Goal: Transaction & Acquisition: Purchase product/service

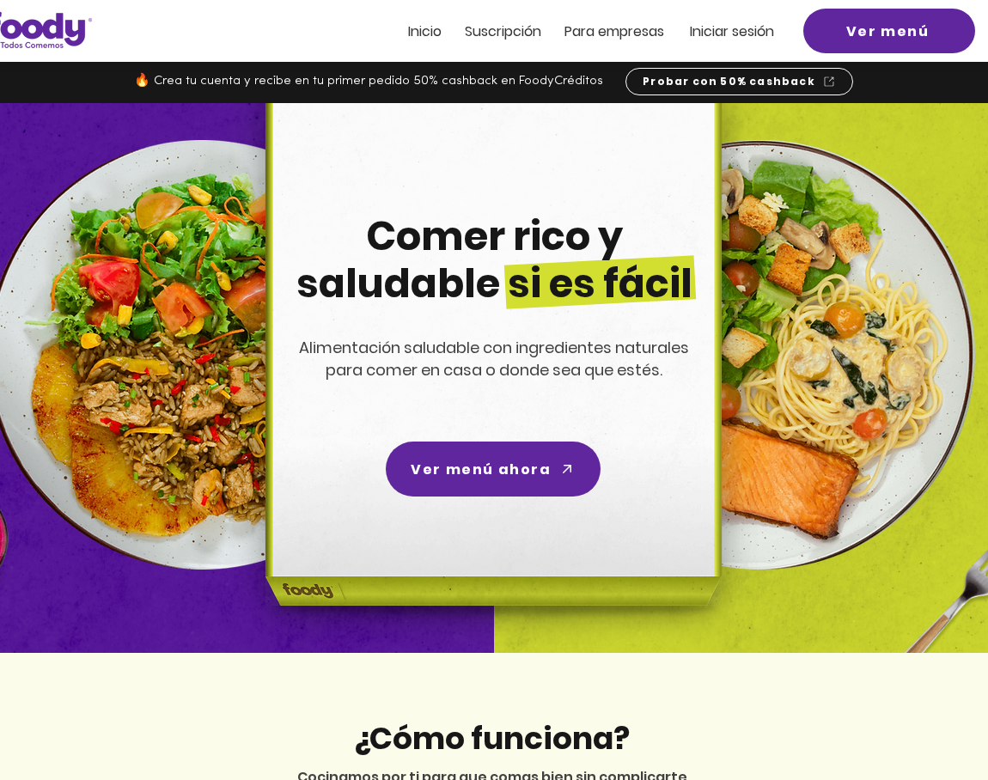
click at [774, 39] on span "Iniciar sesión" at bounding box center [732, 31] width 84 height 20
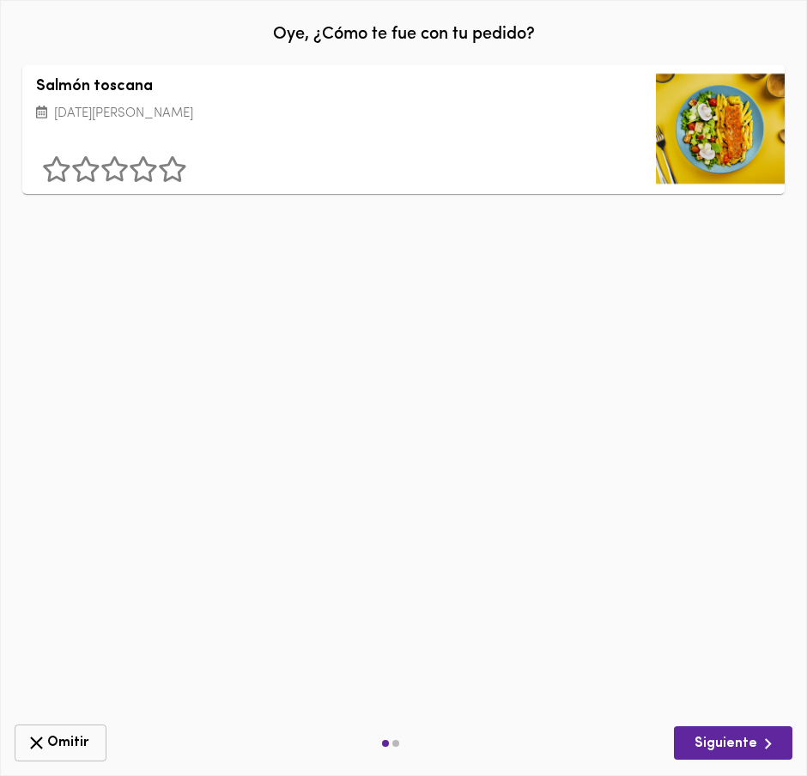
click at [65, 739] on span "Omitir" at bounding box center [61, 743] width 70 height 21
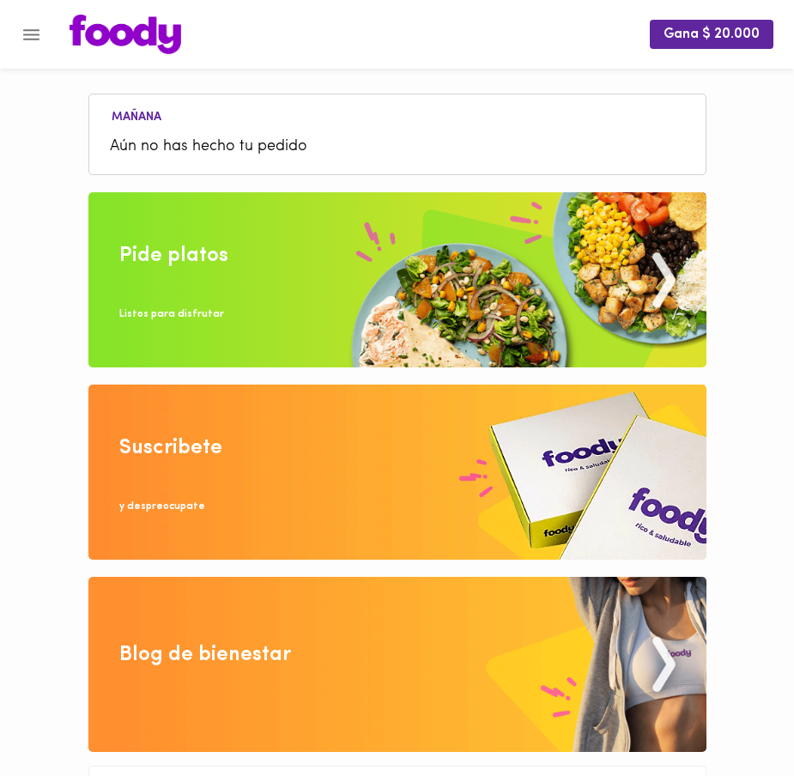
click at [287, 245] on img at bounding box center [397, 279] width 618 height 175
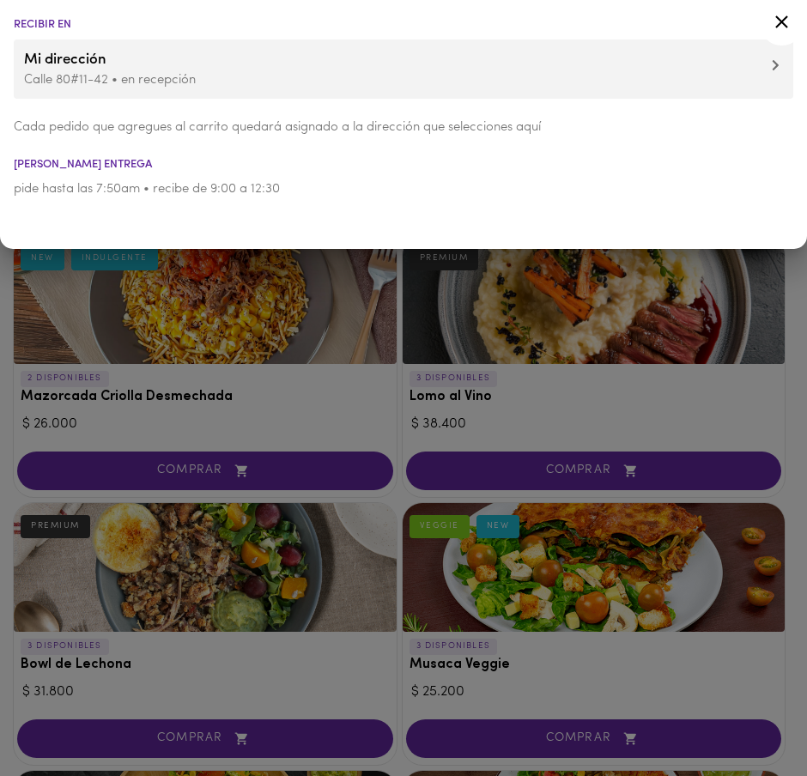
click at [776, 22] on icon at bounding box center [781, 21] width 21 height 21
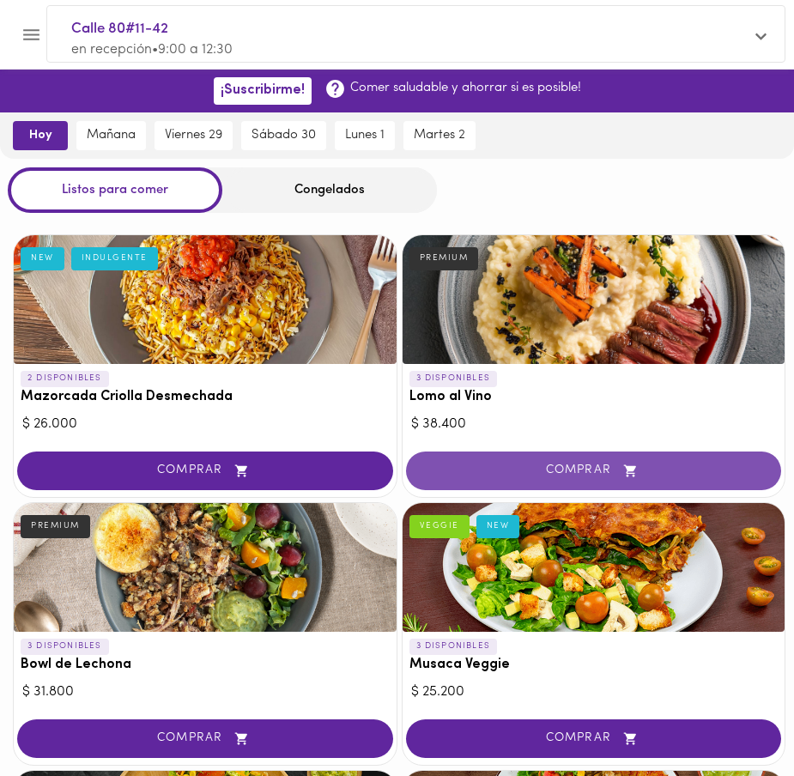
click at [561, 464] on span "COMPRAR" at bounding box center [594, 471] width 333 height 15
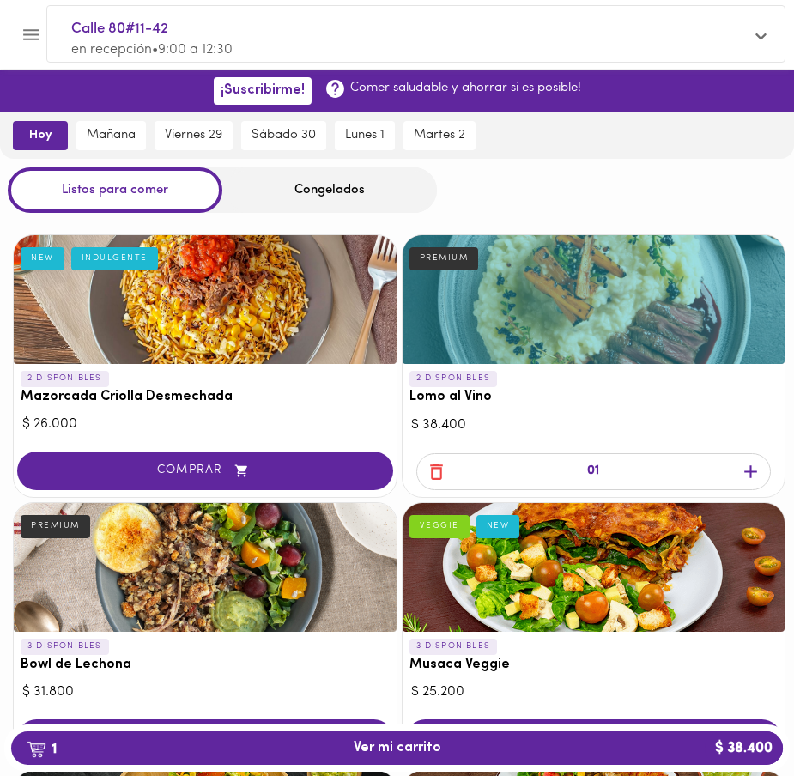
click at [314, 186] on div "Congelados" at bounding box center [329, 190] width 215 height 46
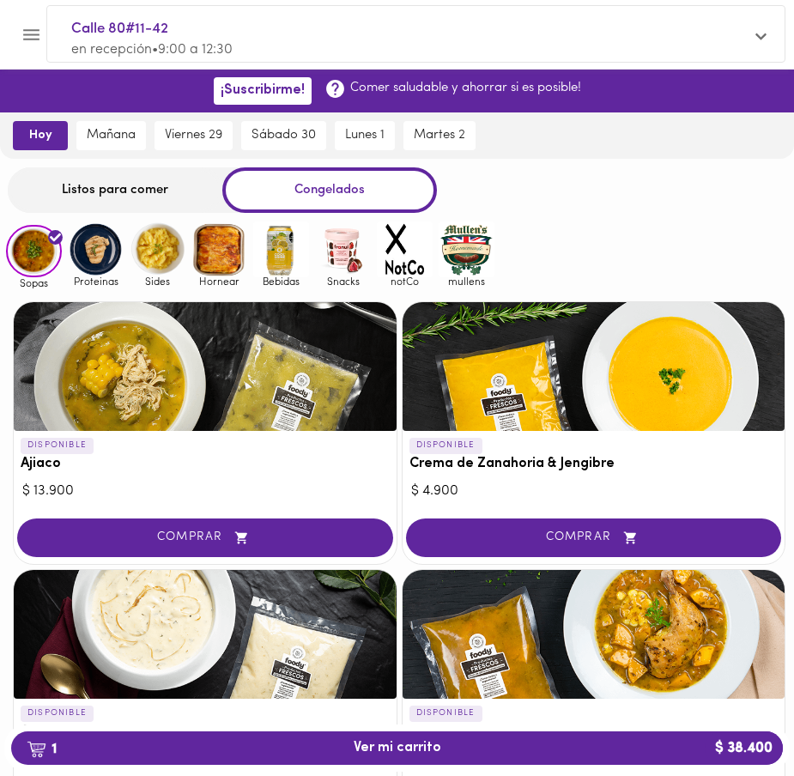
click at [350, 241] on img at bounding box center [343, 250] width 56 height 56
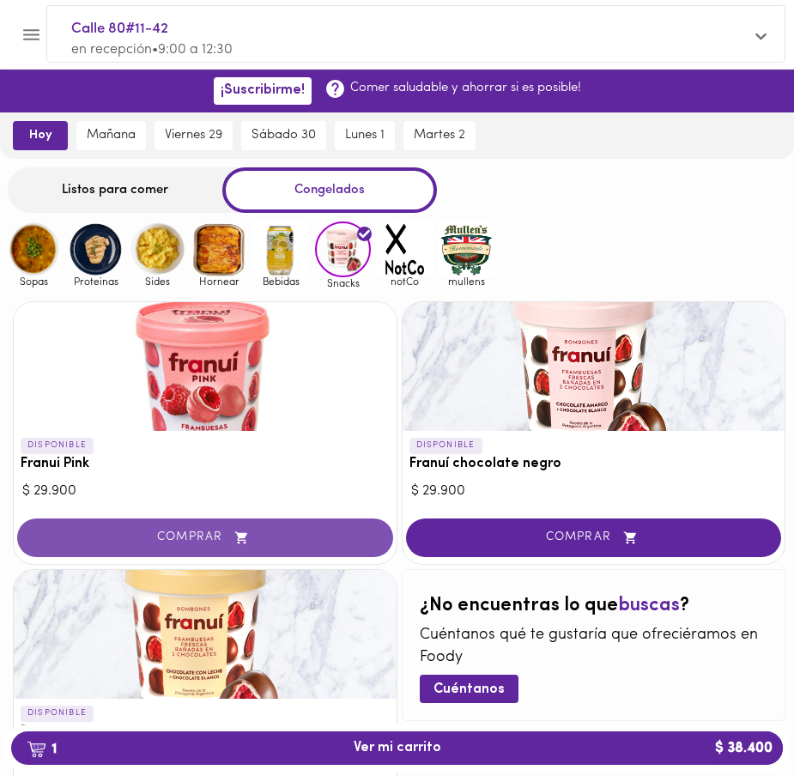
click at [259, 527] on button "COMPRAR" at bounding box center [205, 538] width 376 height 39
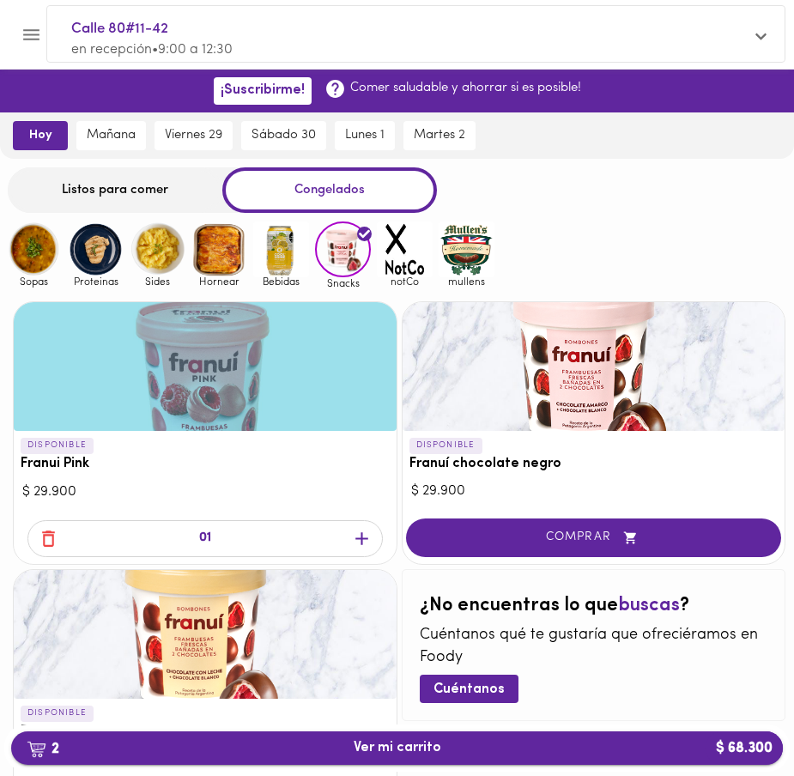
click at [441, 749] on span "2 Ver mi carrito $ 68.300" at bounding box center [397, 748] width 745 height 16
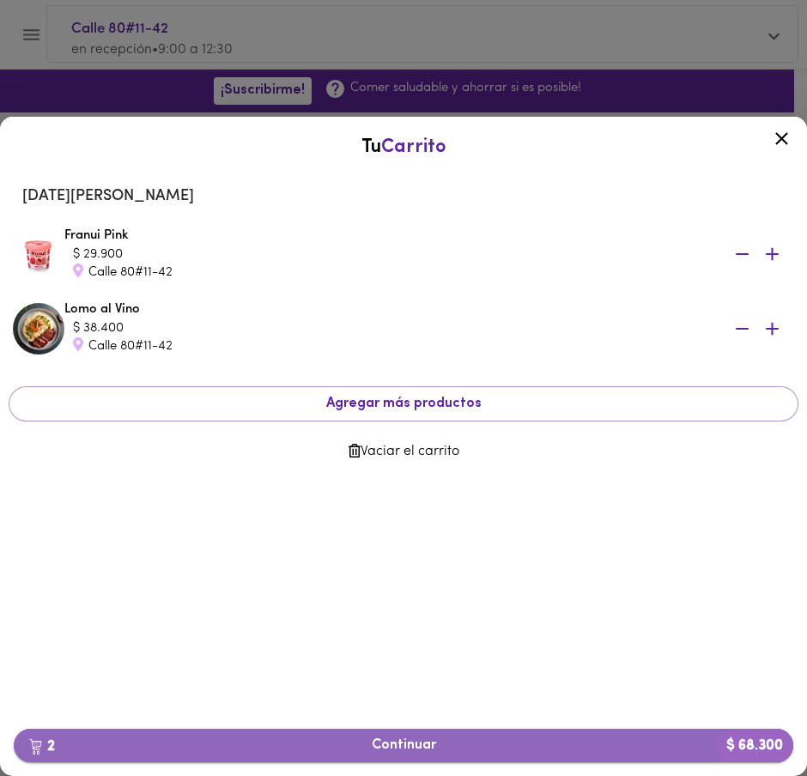
click at [441, 743] on span "2 Continuar $ 68.300" at bounding box center [403, 746] width 752 height 16
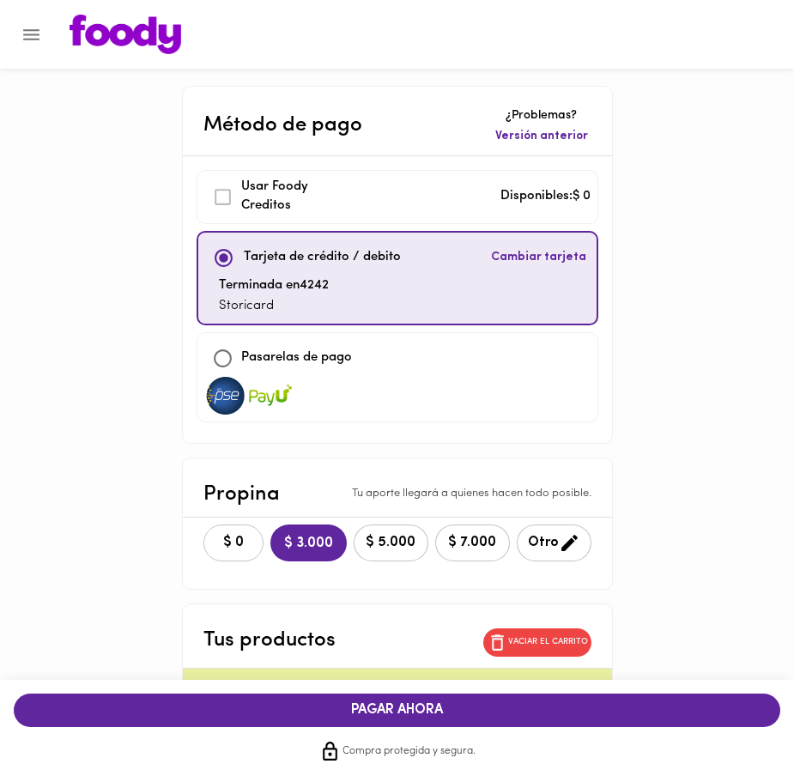
click at [234, 531] on button "$ 0" at bounding box center [234, 543] width 60 height 37
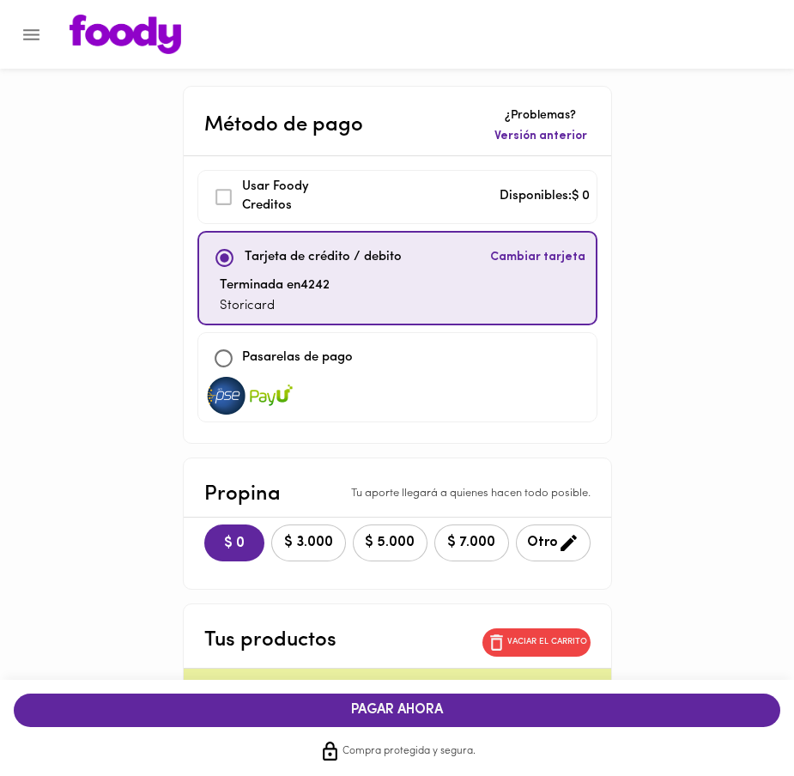
click at [289, 721] on button "PAGAR AHORA" at bounding box center [397, 710] width 767 height 33
click at [128, 47] on img at bounding box center [126, 35] width 112 height 40
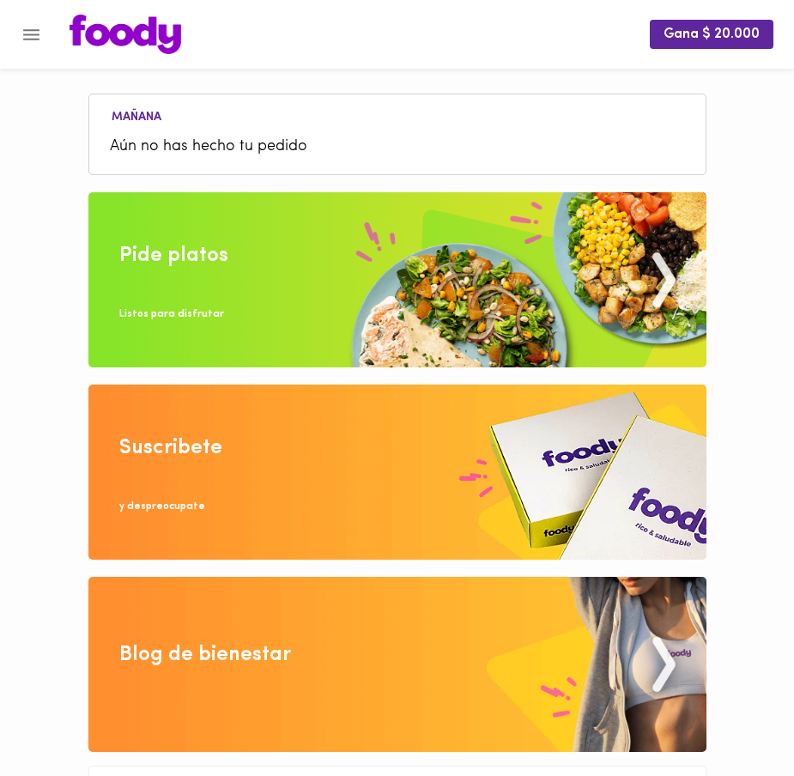
click at [273, 240] on img at bounding box center [397, 279] width 618 height 175
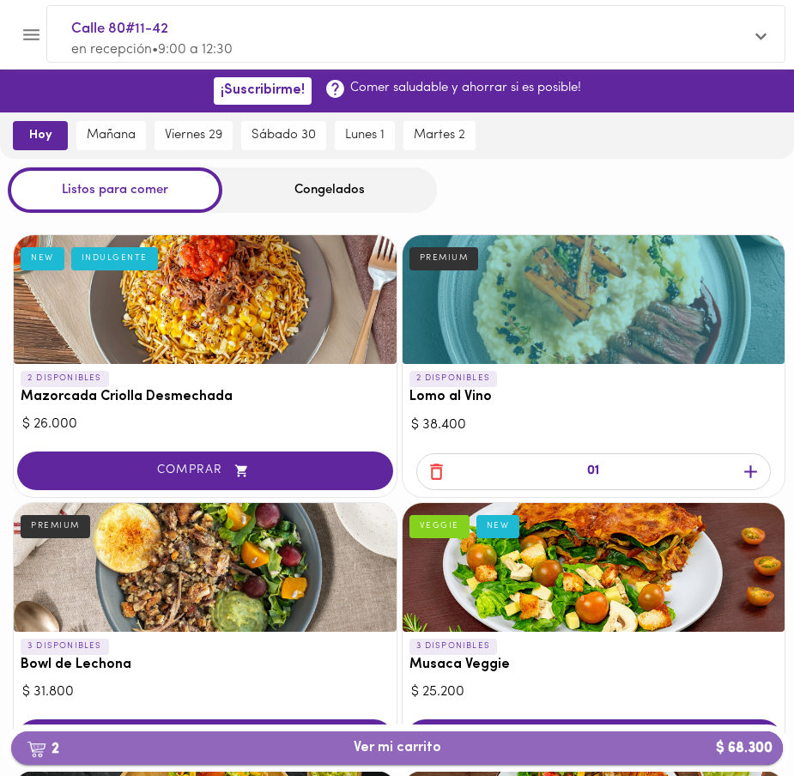
click at [521, 745] on span "2 Ver mi carrito $ 68.300" at bounding box center [397, 748] width 745 height 16
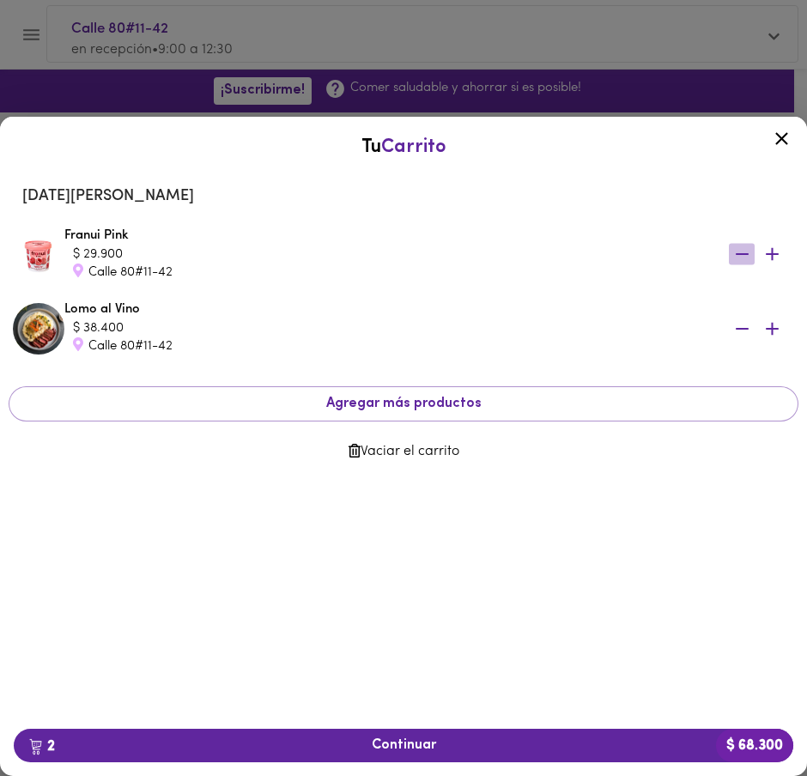
click at [746, 249] on icon "button" at bounding box center [742, 254] width 21 height 21
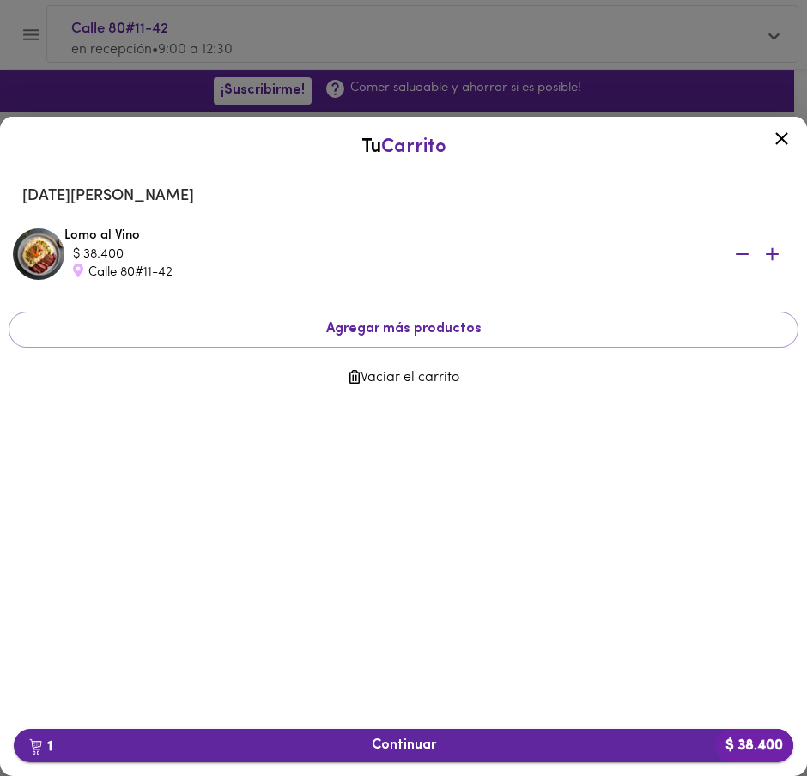
click at [364, 752] on span "1 Continuar $ 38.400" at bounding box center [403, 746] width 752 height 16
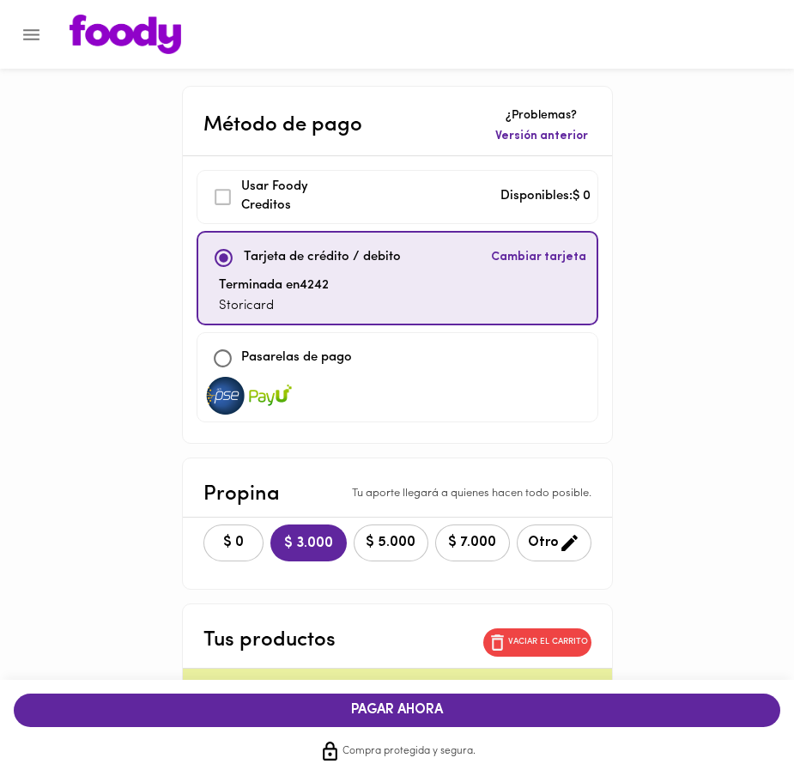
click at [198, 520] on div "$ 0 $ 3.000 $ 5.000 $ 7.000 Otro" at bounding box center [397, 543] width 429 height 51
click at [207, 529] on button "$ 0" at bounding box center [234, 543] width 60 height 37
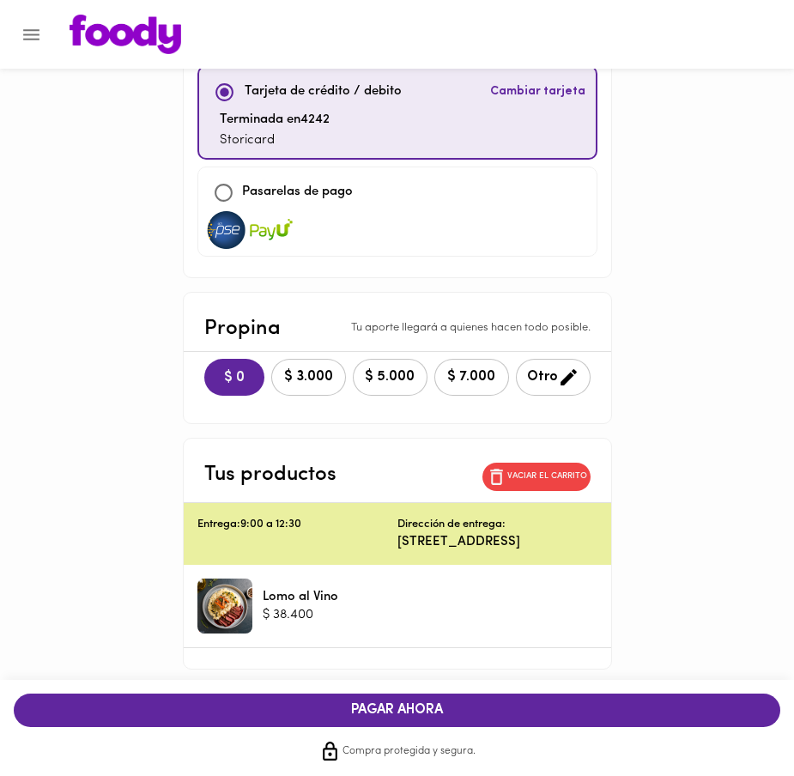
scroll to position [167, 0]
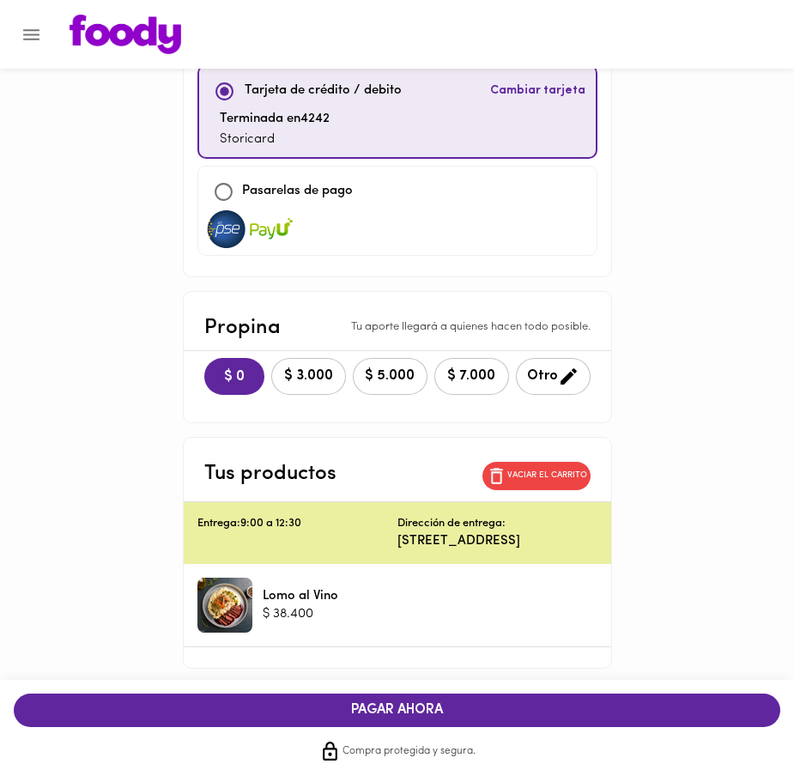
click at [369, 696] on button "PAGAR AHORA" at bounding box center [397, 710] width 767 height 33
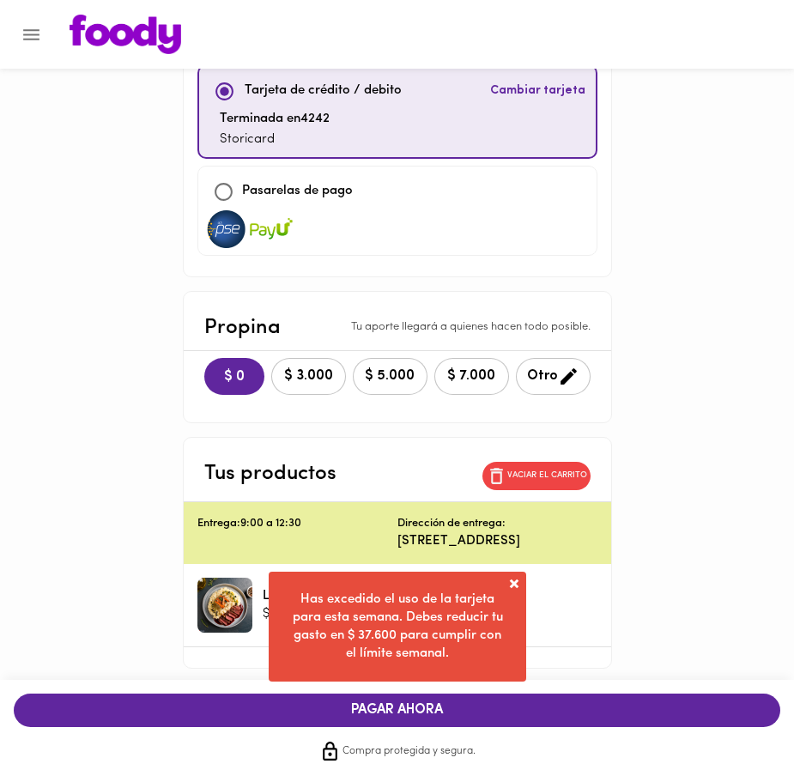
click at [514, 582] on span at bounding box center [514, 583] width 17 height 17
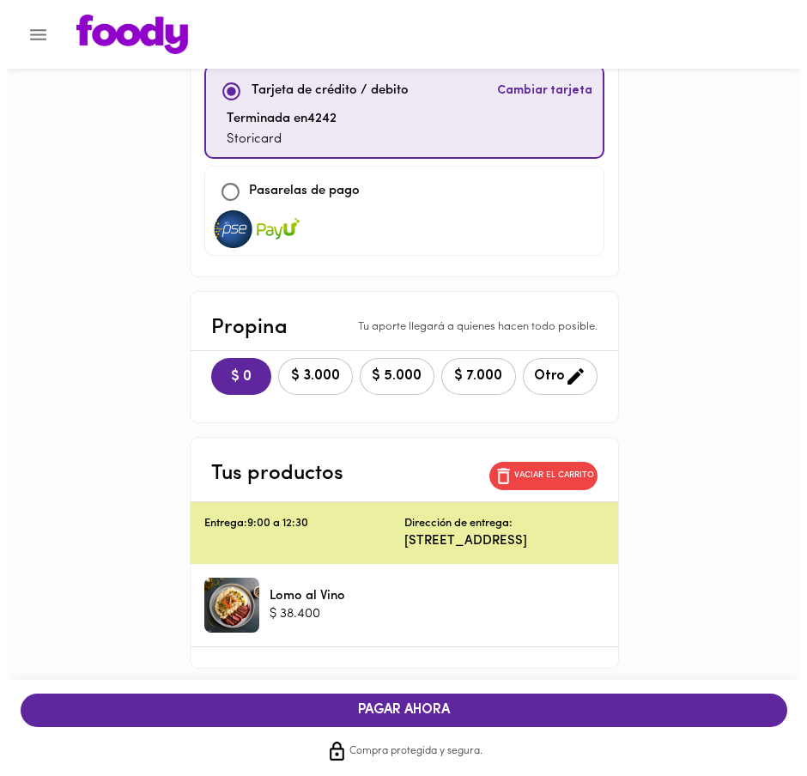
scroll to position [0, 0]
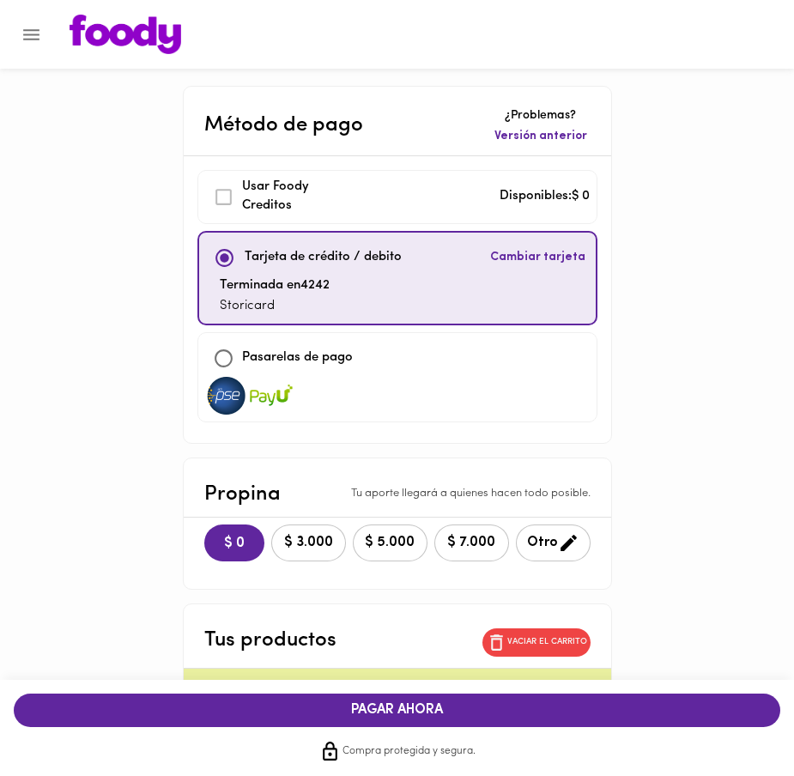
click at [134, 18] on img at bounding box center [126, 35] width 112 height 40
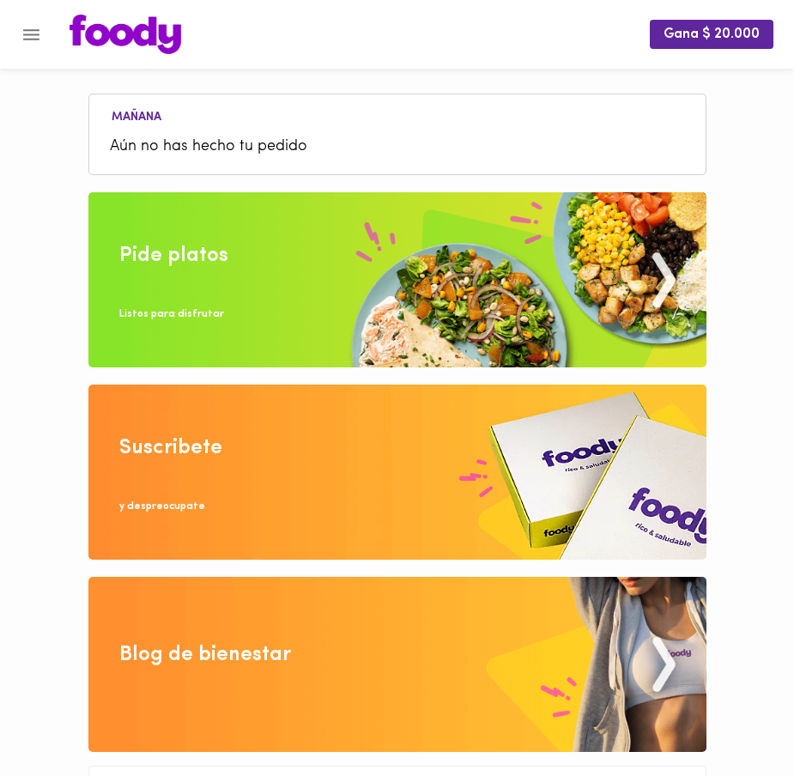
click at [136, 27] on img at bounding box center [126, 35] width 112 height 40
click at [34, 27] on icon "Menu" at bounding box center [31, 34] width 21 height 21
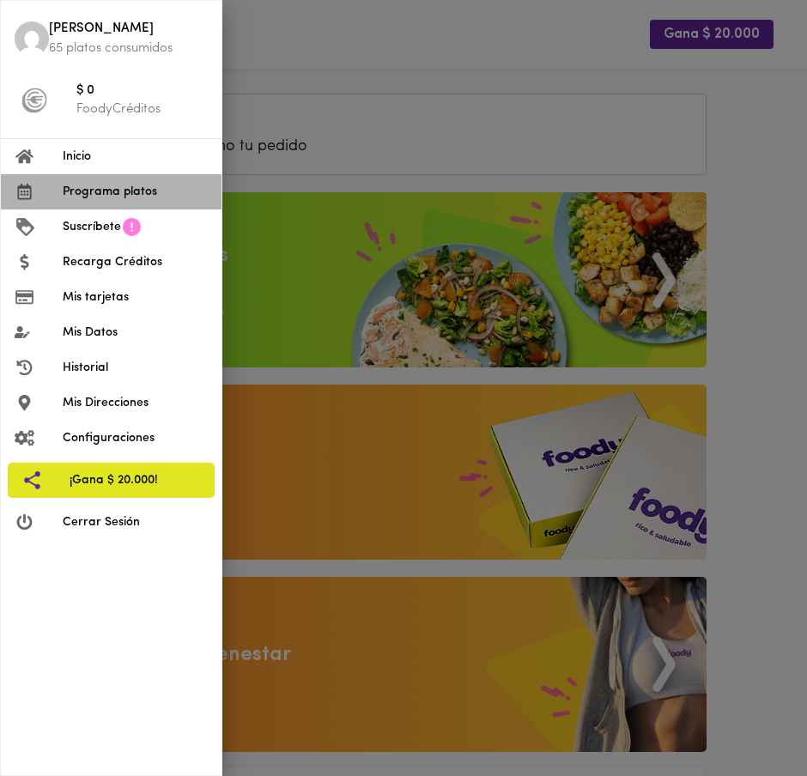
click at [119, 193] on span "Programa platos" at bounding box center [135, 192] width 145 height 18
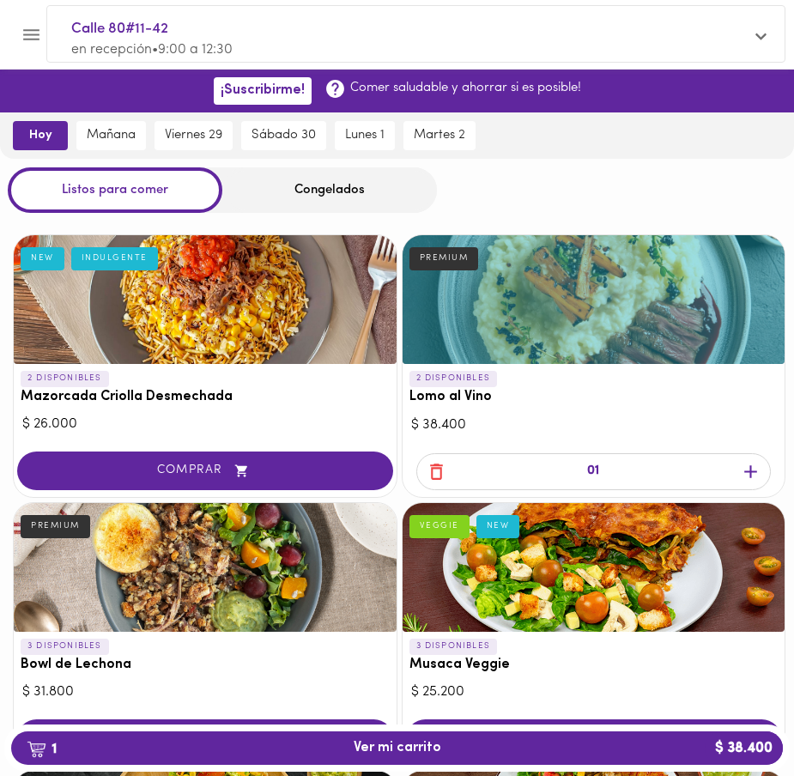
click at [21, 38] on icon "Menu" at bounding box center [31, 34] width 21 height 21
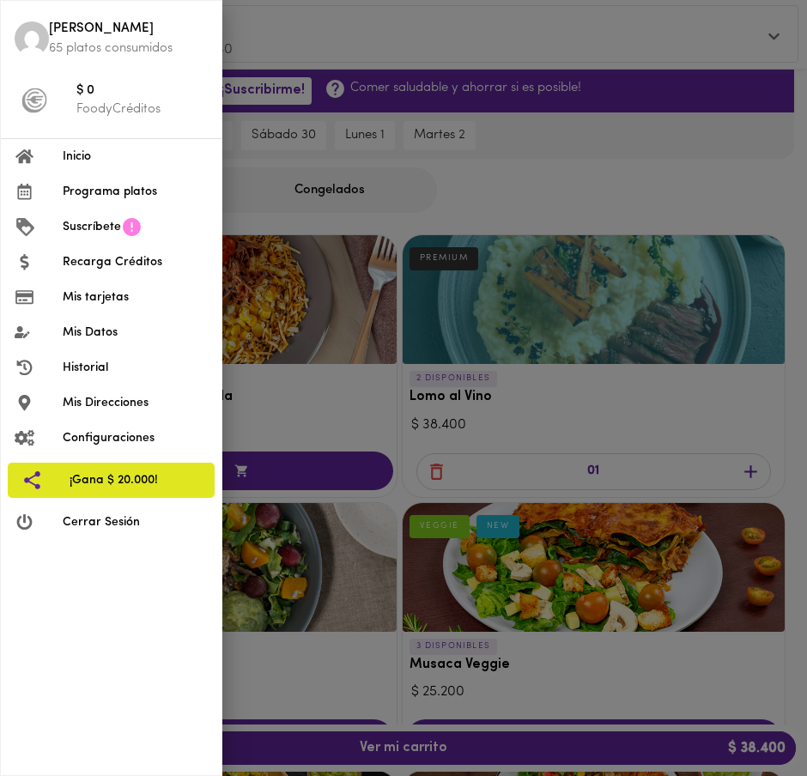
click at [95, 359] on span "Historial" at bounding box center [135, 368] width 145 height 18
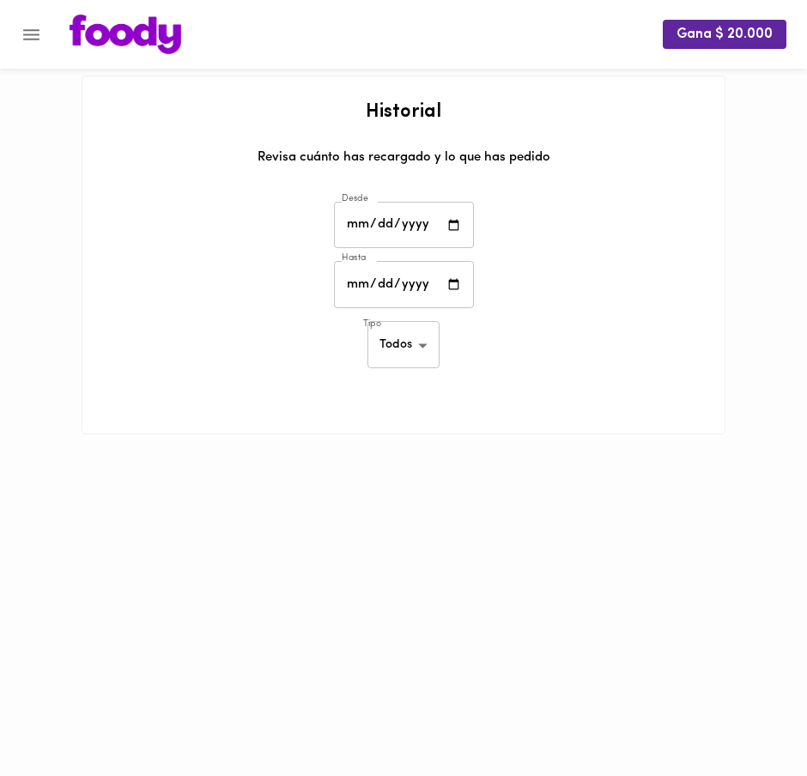
click at [451, 236] on input "date" at bounding box center [404, 225] width 140 height 47
click at [454, 229] on input "date" at bounding box center [404, 225] width 140 height 47
type input "2025-08-01"
click at [462, 295] on input "date" at bounding box center [404, 284] width 140 height 47
click at [449, 284] on input "date" at bounding box center [404, 284] width 140 height 47
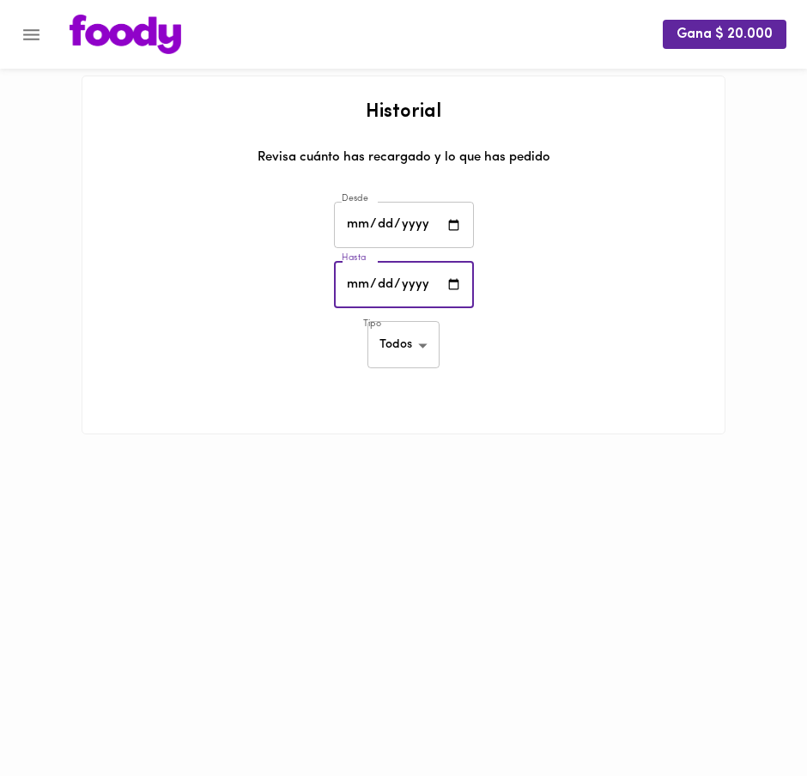
type input "2025-08-30"
click at [398, 330] on body "Gana $ 20.000 Historial Revisa cuánto has recargado y lo que has pedido Desde 2…" at bounding box center [403, 239] width 807 height 478
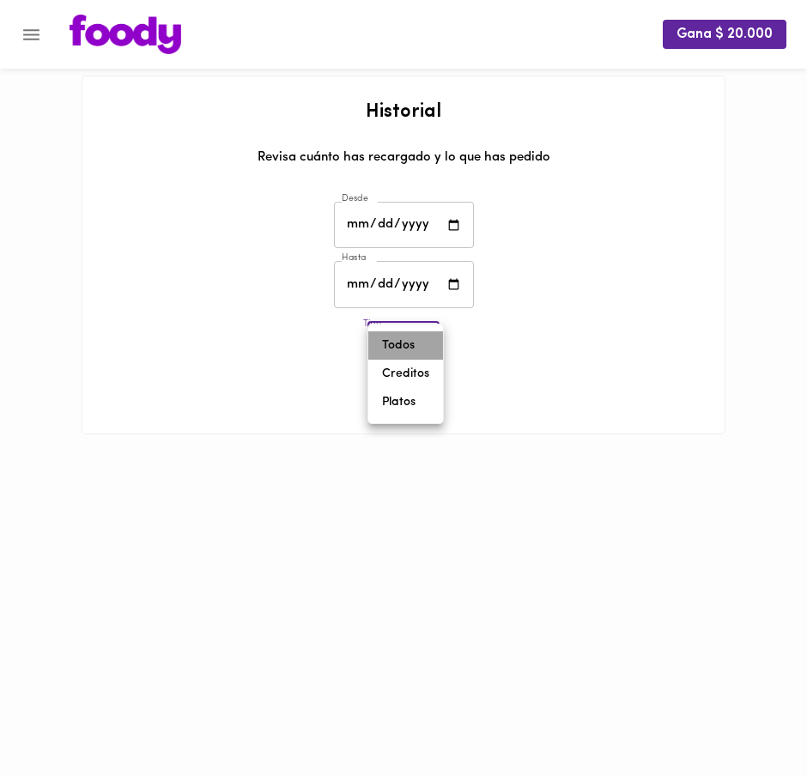
click at [396, 354] on li "Todos" at bounding box center [405, 346] width 75 height 28
click at [403, 340] on body "Gana $ 20.000 Historial Revisa cuánto has recargado y lo que has pedido Desde 2…" at bounding box center [403, 239] width 807 height 478
click at [402, 409] on li "Platos" at bounding box center [405, 402] width 75 height 28
type input "foody-dishes"
